Goal: Book appointment/travel/reservation

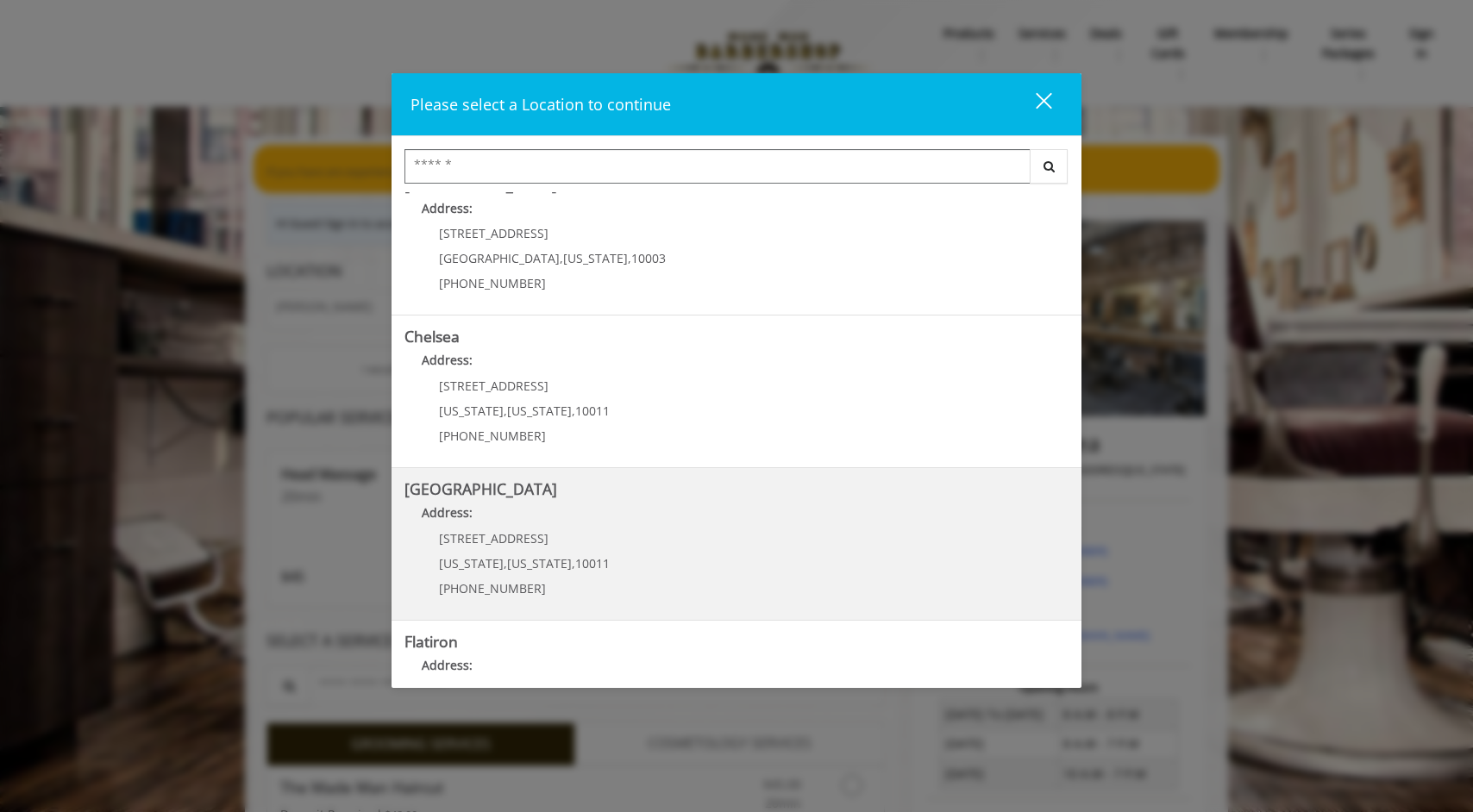
scroll to position [32, 0]
click at [620, 515] on Street "Address:" at bounding box center [736, 514] width 664 height 27
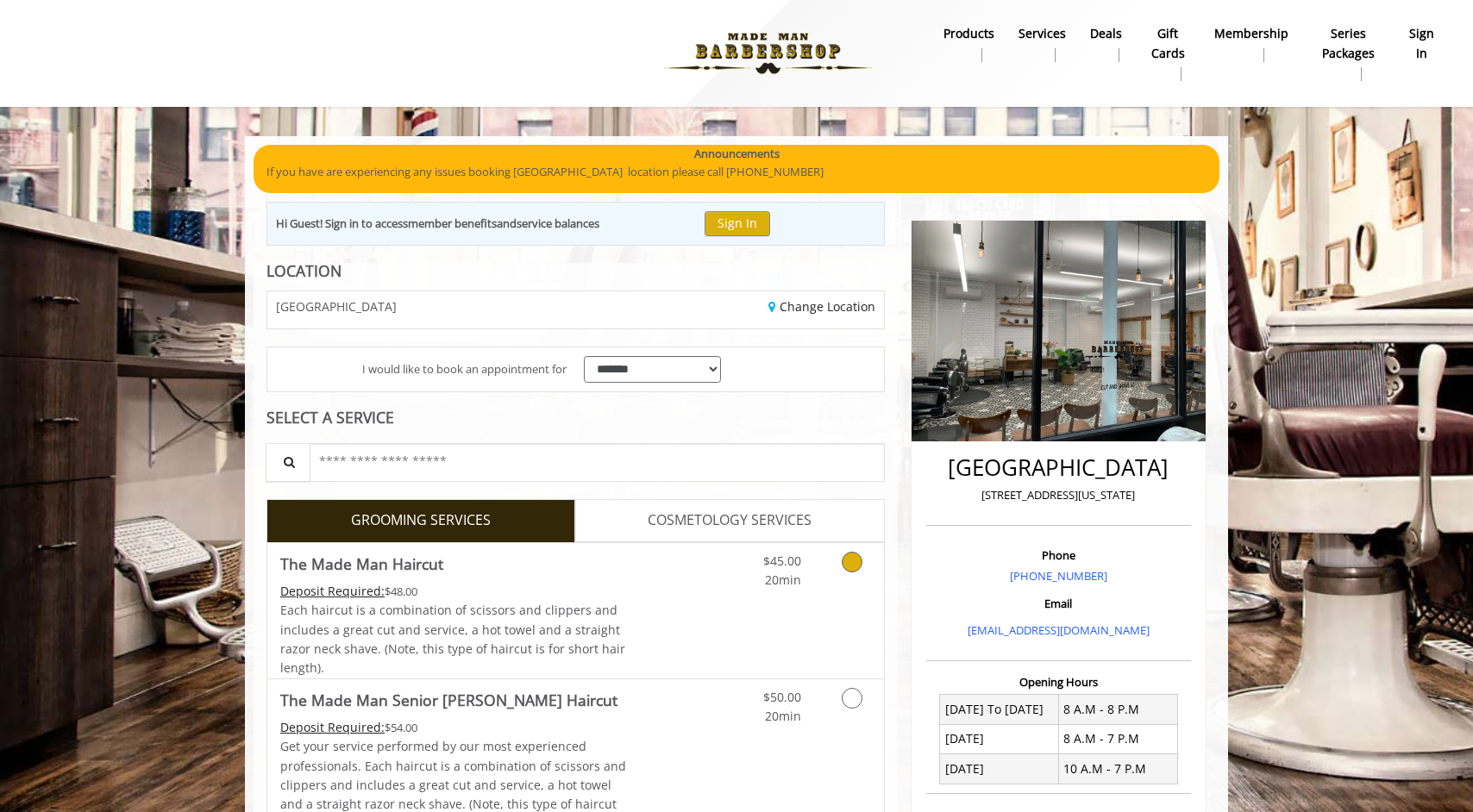
click at [656, 596] on link "Discounted Price" at bounding box center [678, 610] width 102 height 135
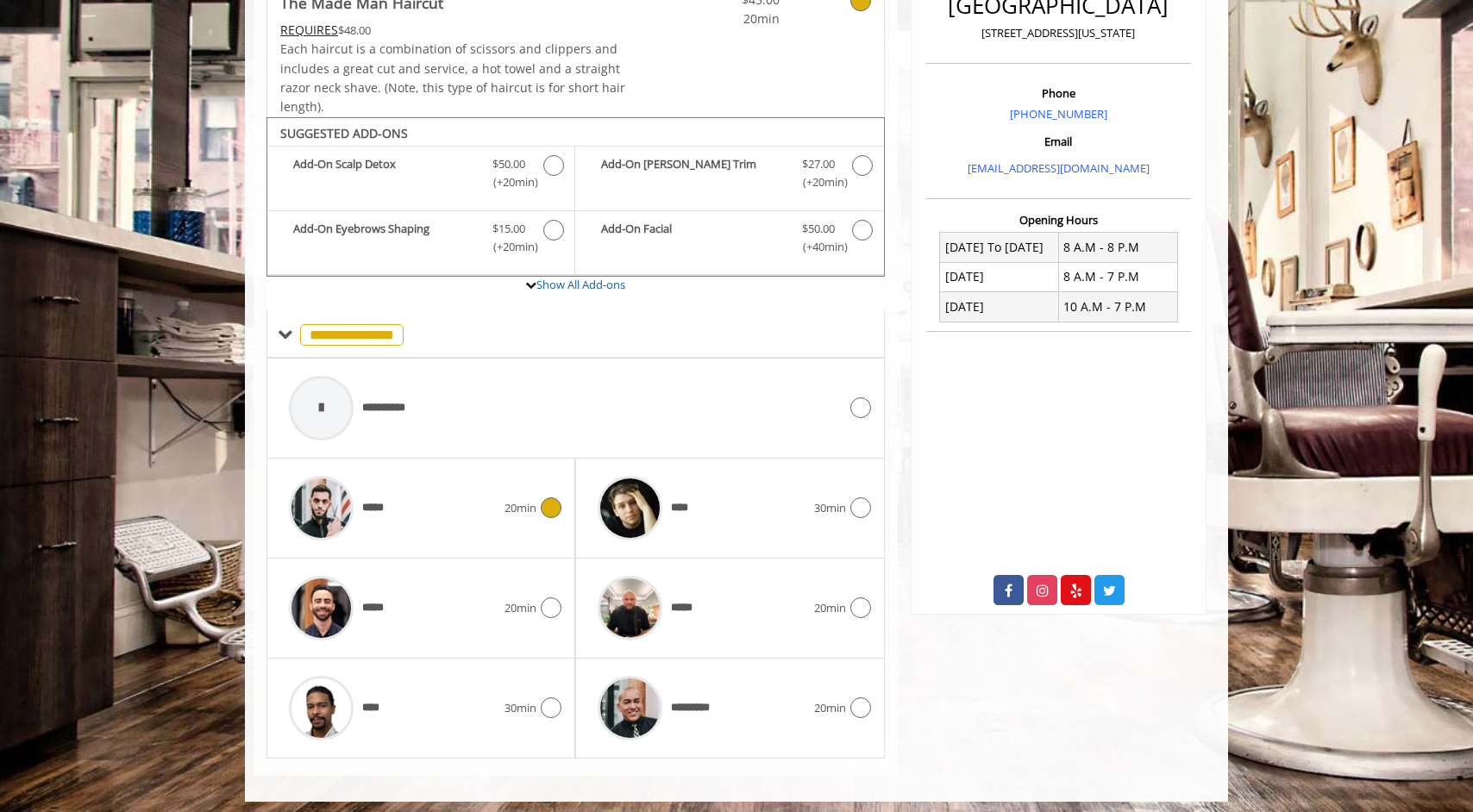
scroll to position [462, 0]
click at [516, 623] on div "***** 20min" at bounding box center [421, 609] width 281 height 82
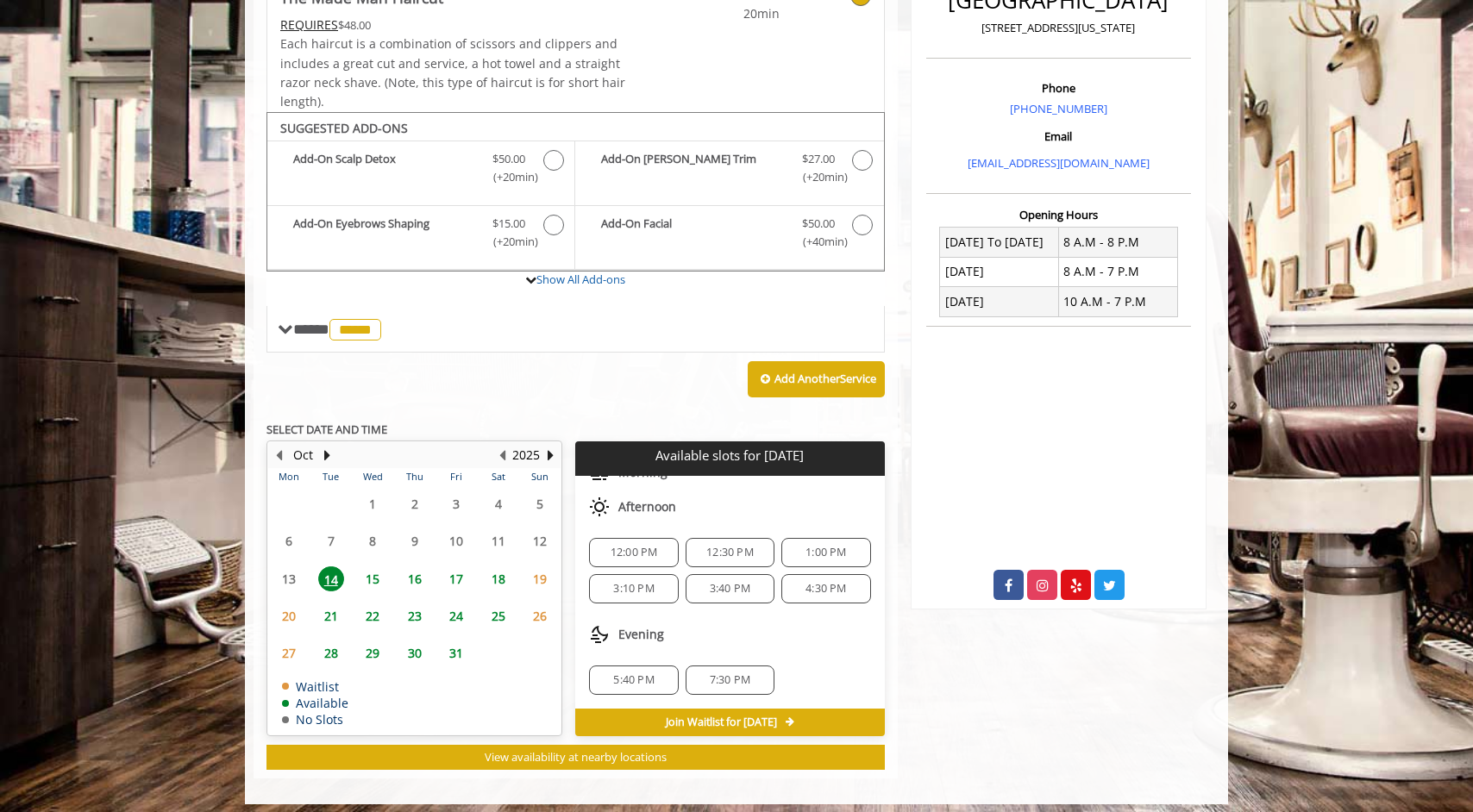
scroll to position [78, 0]
click at [372, 567] on span "15" at bounding box center [372, 578] width 26 height 25
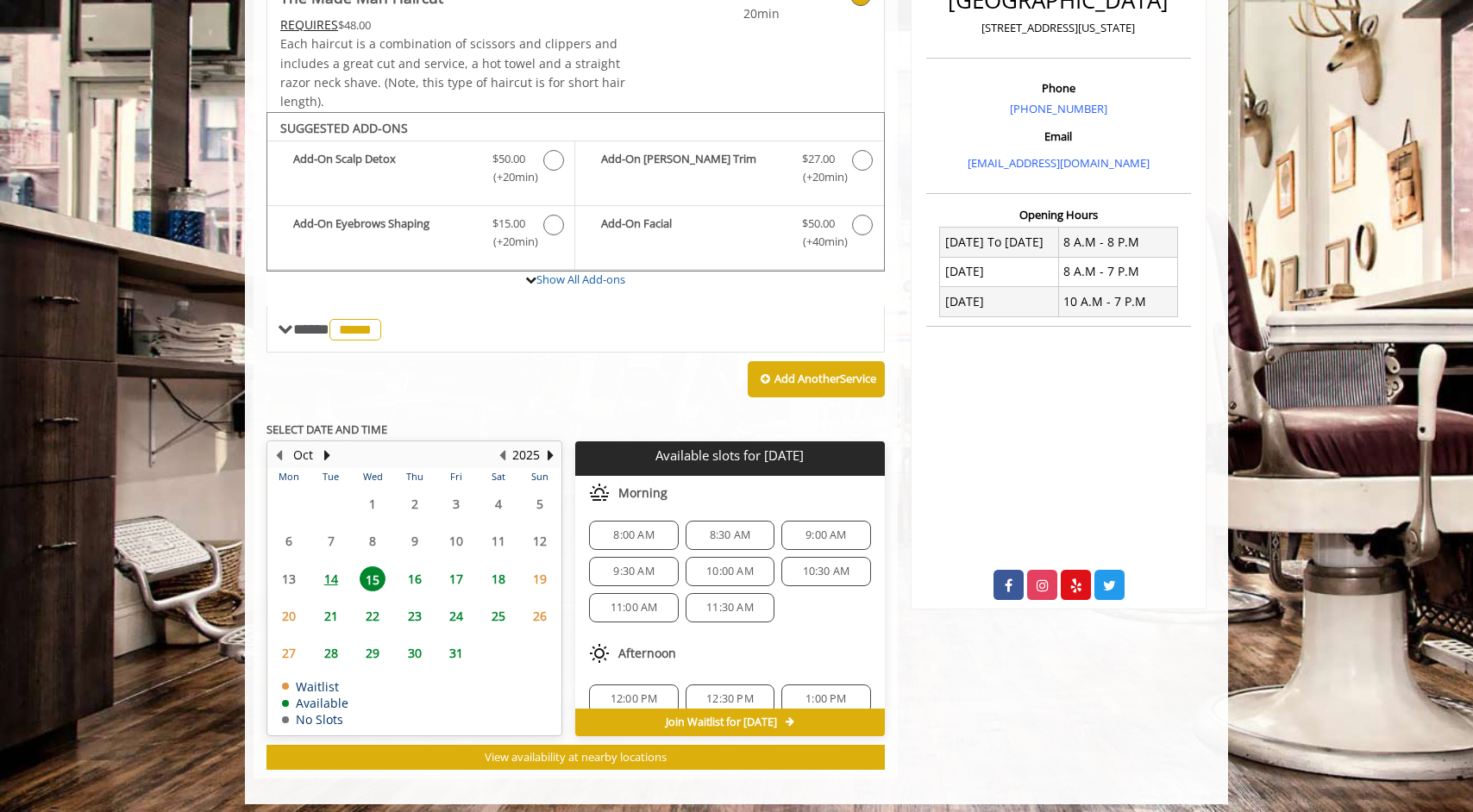
scroll to position [0, 0]
click at [333, 569] on span "14" at bounding box center [331, 578] width 26 height 25
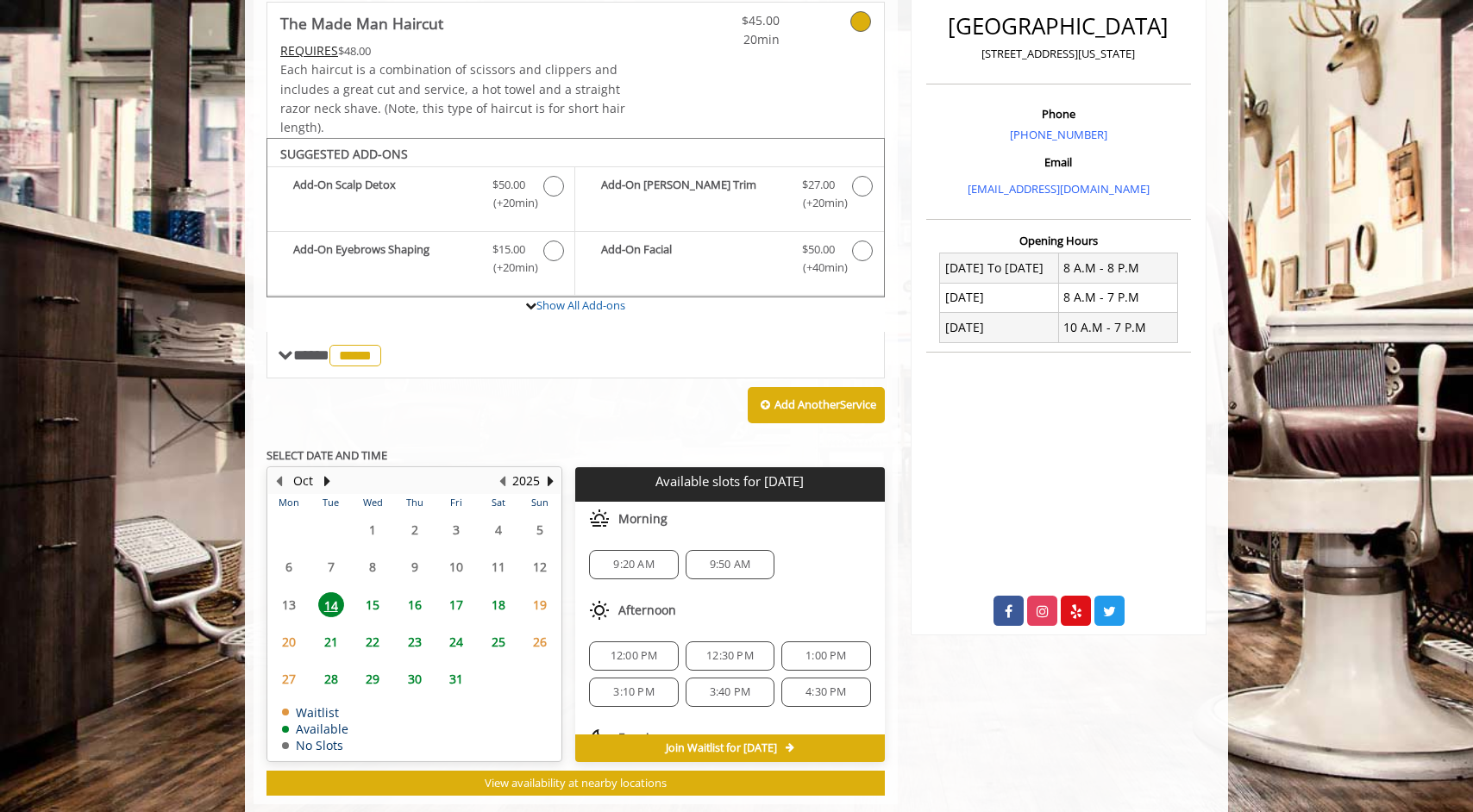
scroll to position [467, 0]
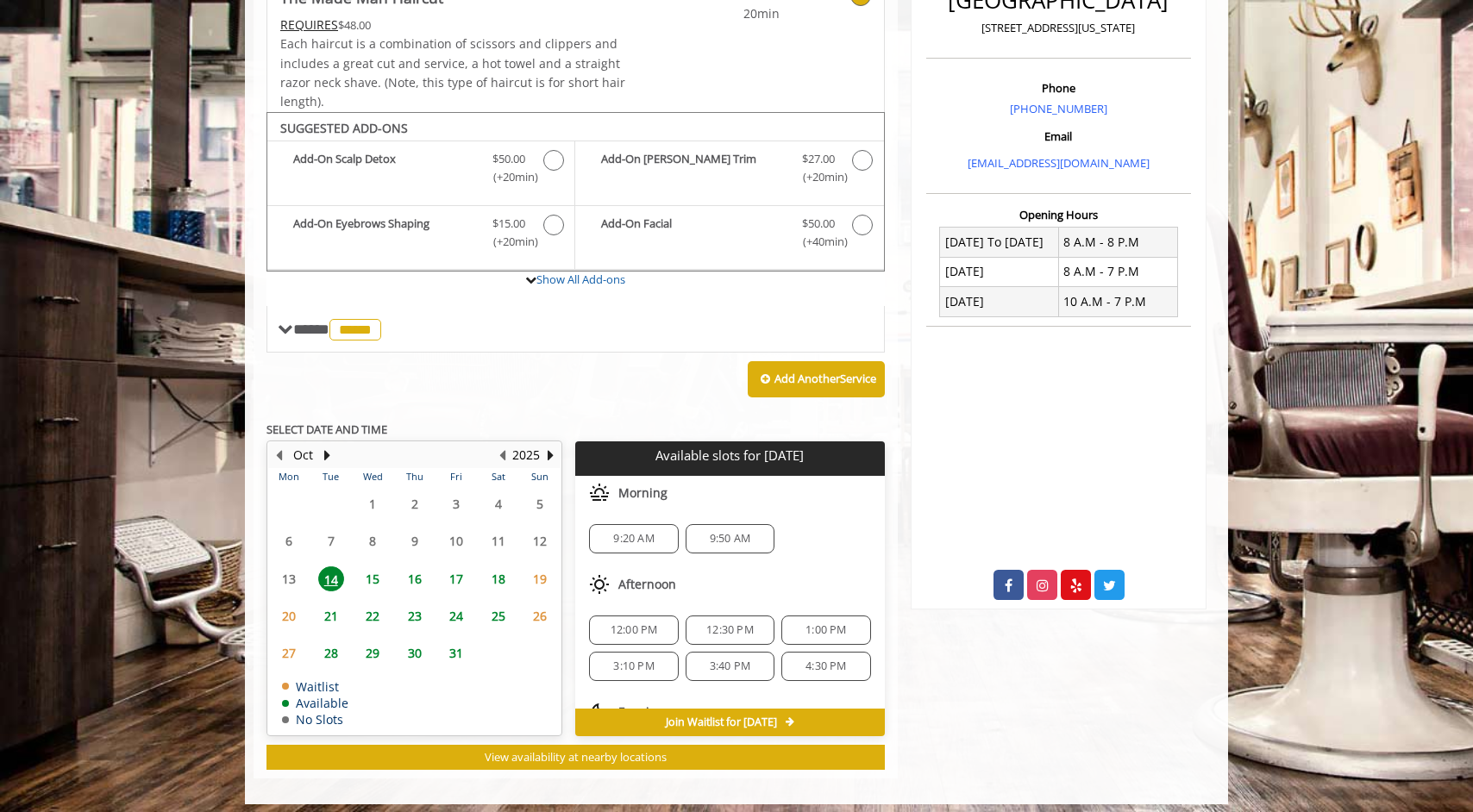
click at [710, 535] on span "9:50 AM" at bounding box center [730, 538] width 40 height 14
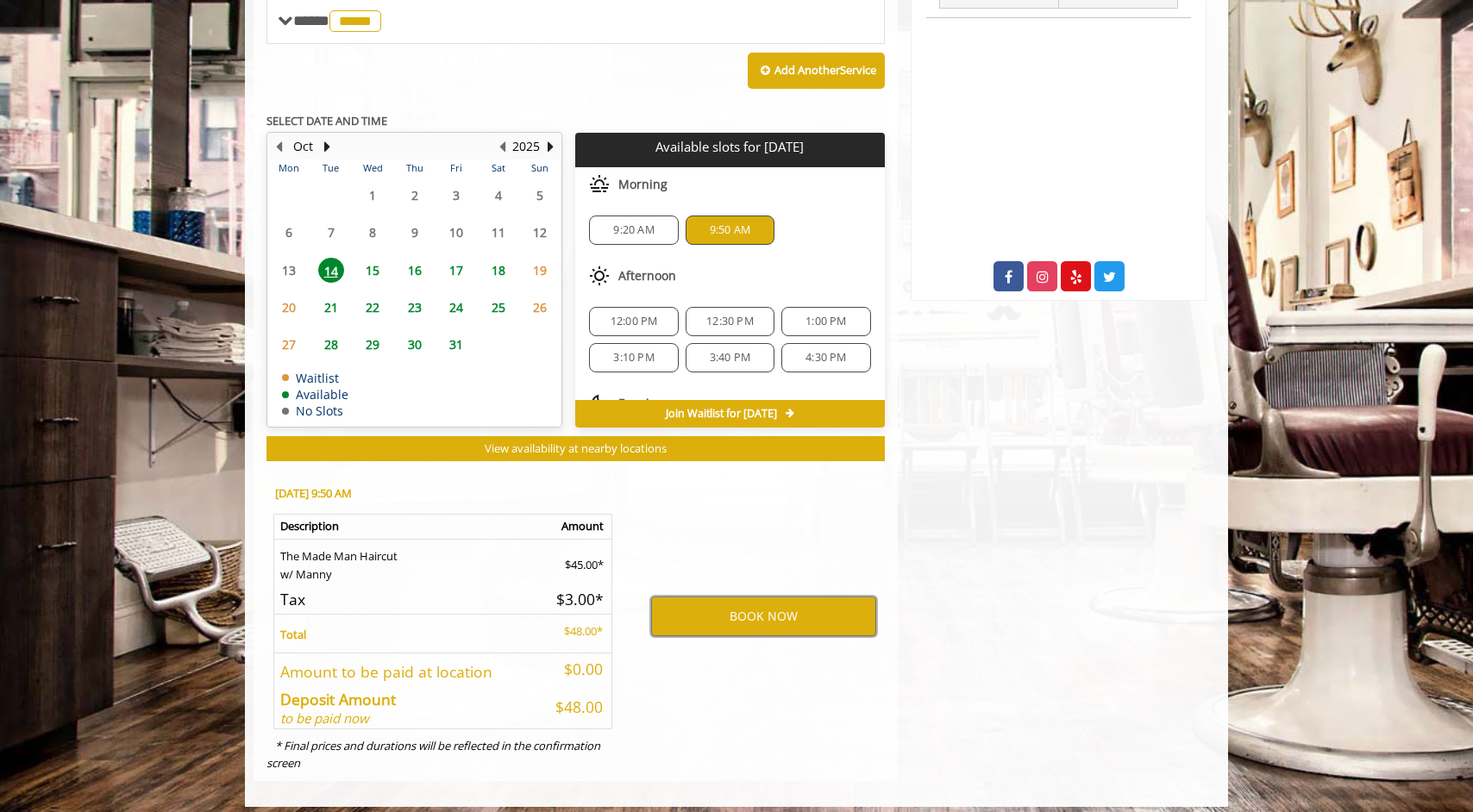
scroll to position [775, 0]
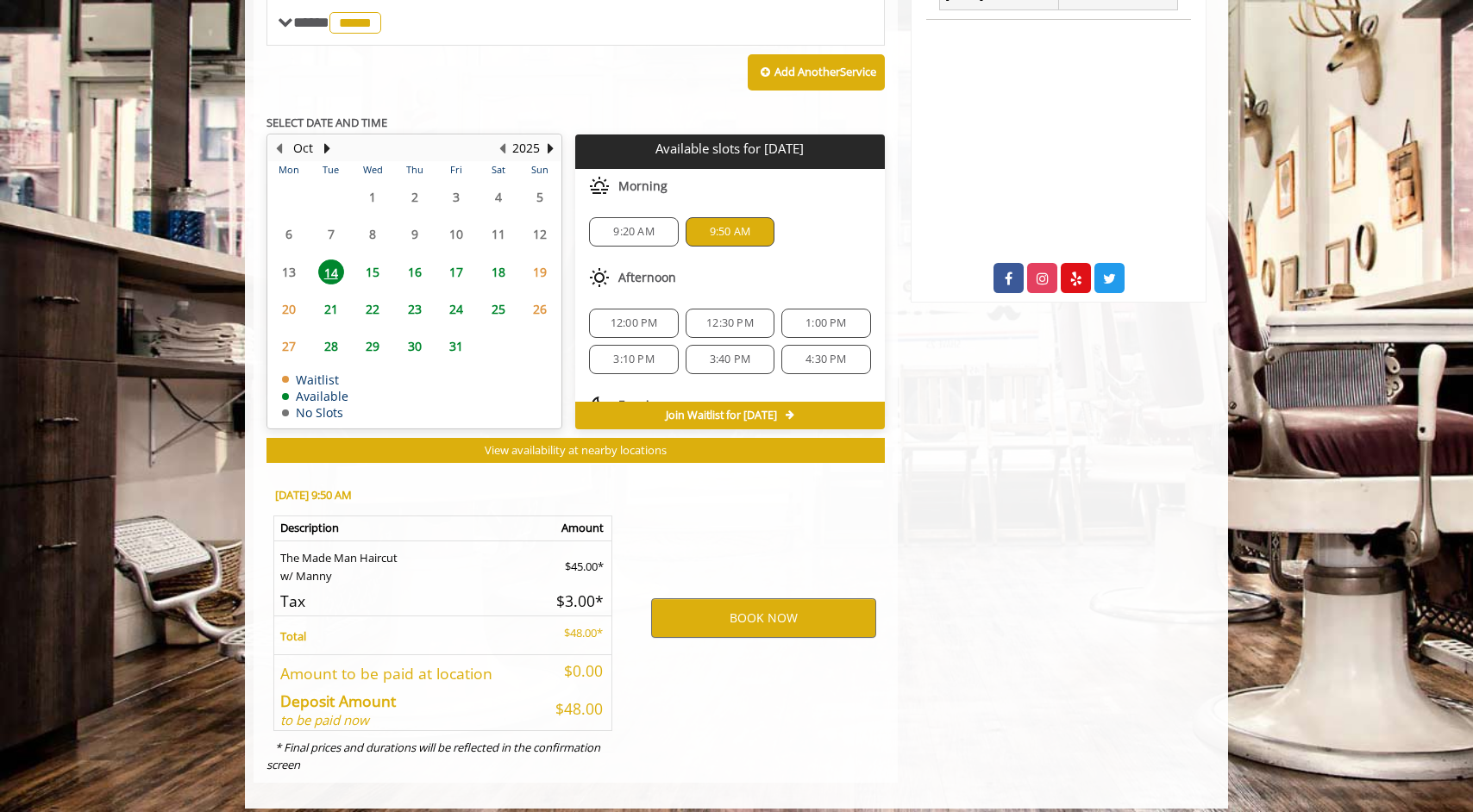
click at [621, 225] on span "9:20 AM" at bounding box center [633, 232] width 40 height 14
click at [371, 264] on span "15" at bounding box center [372, 271] width 26 height 25
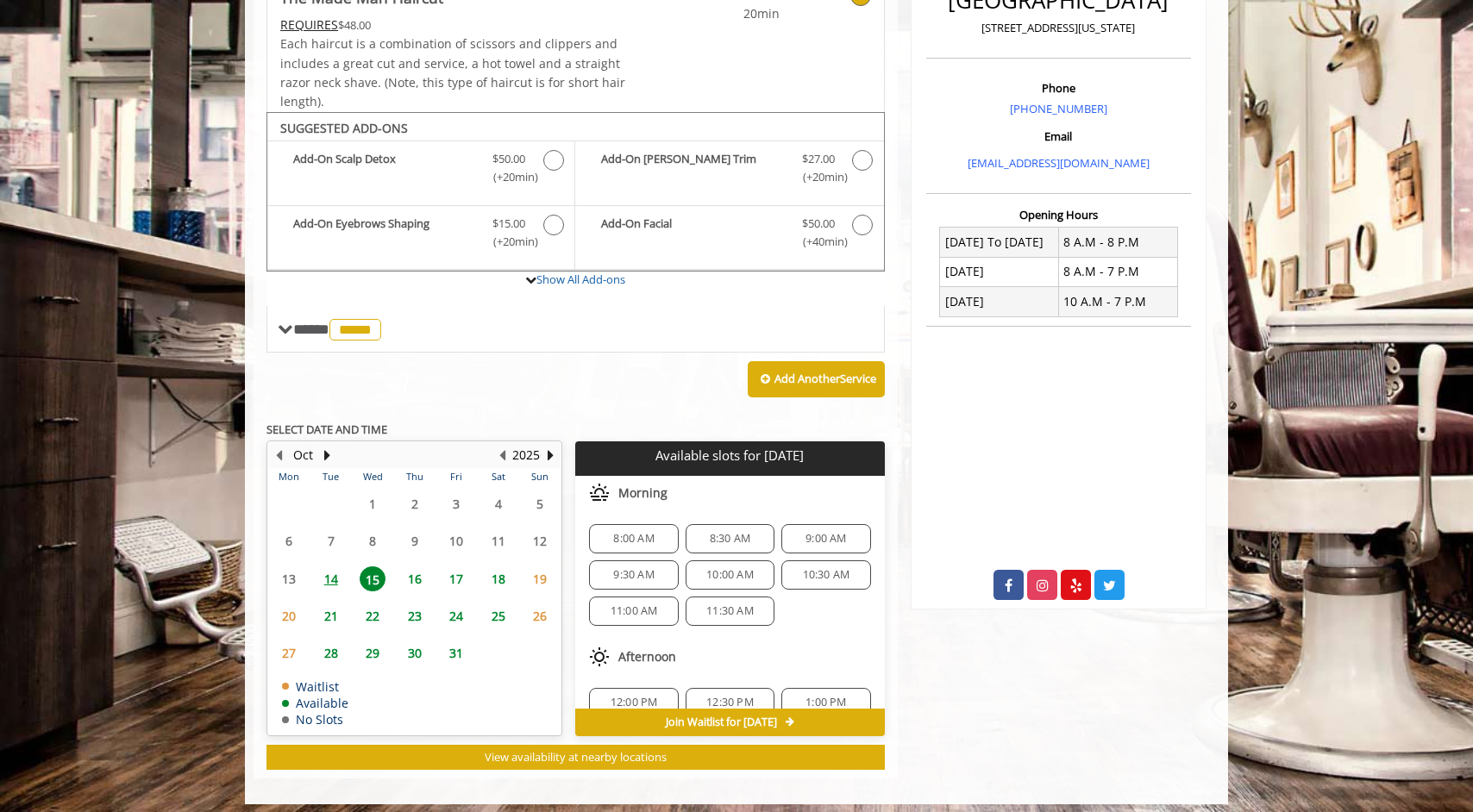
scroll to position [0, 0]
